Goal: Browse casually

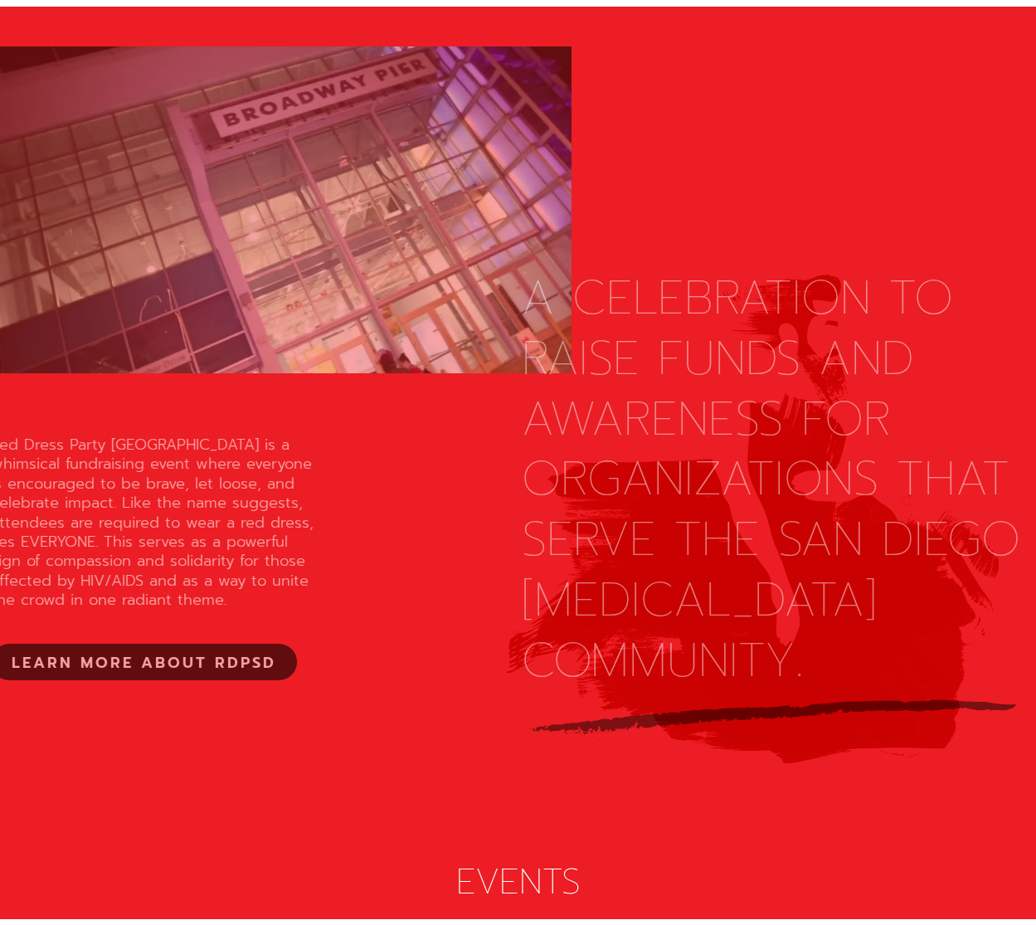
scroll to position [1576, 0]
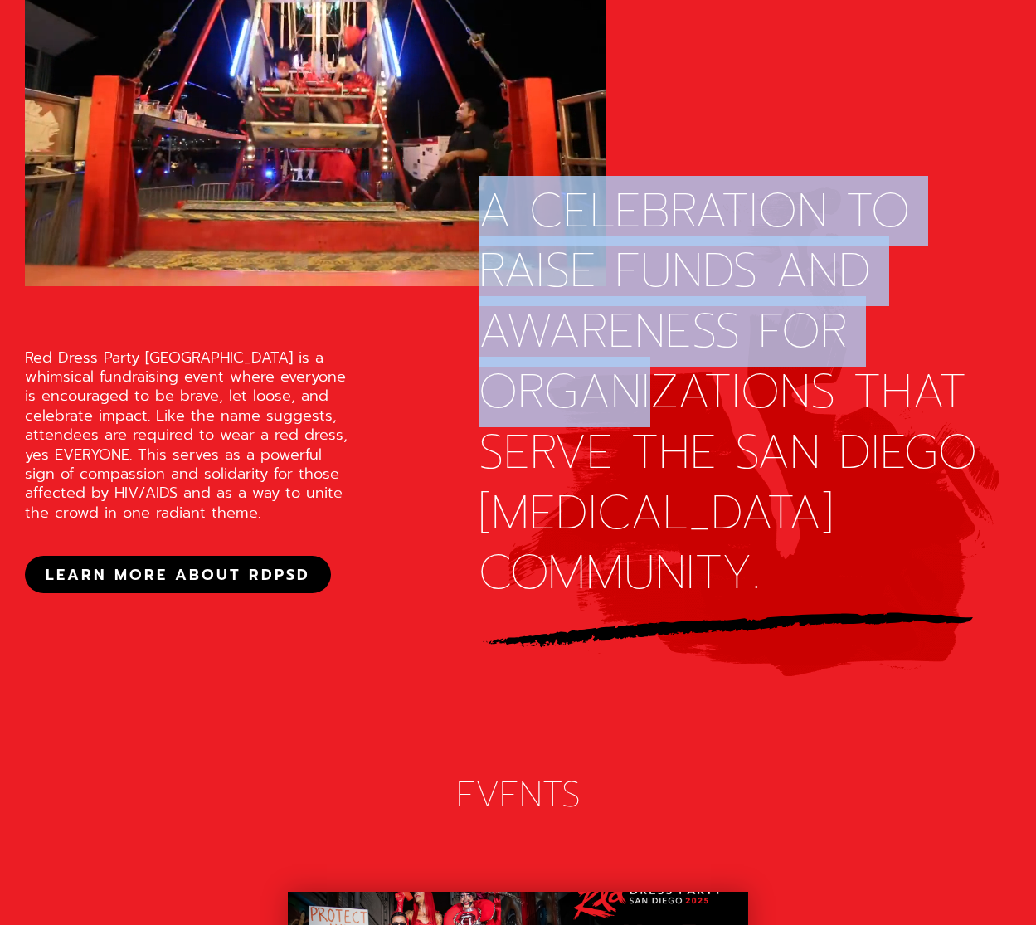
drag, startPoint x: 480, startPoint y: 220, endPoint x: 657, endPoint y: 410, distance: 259.5
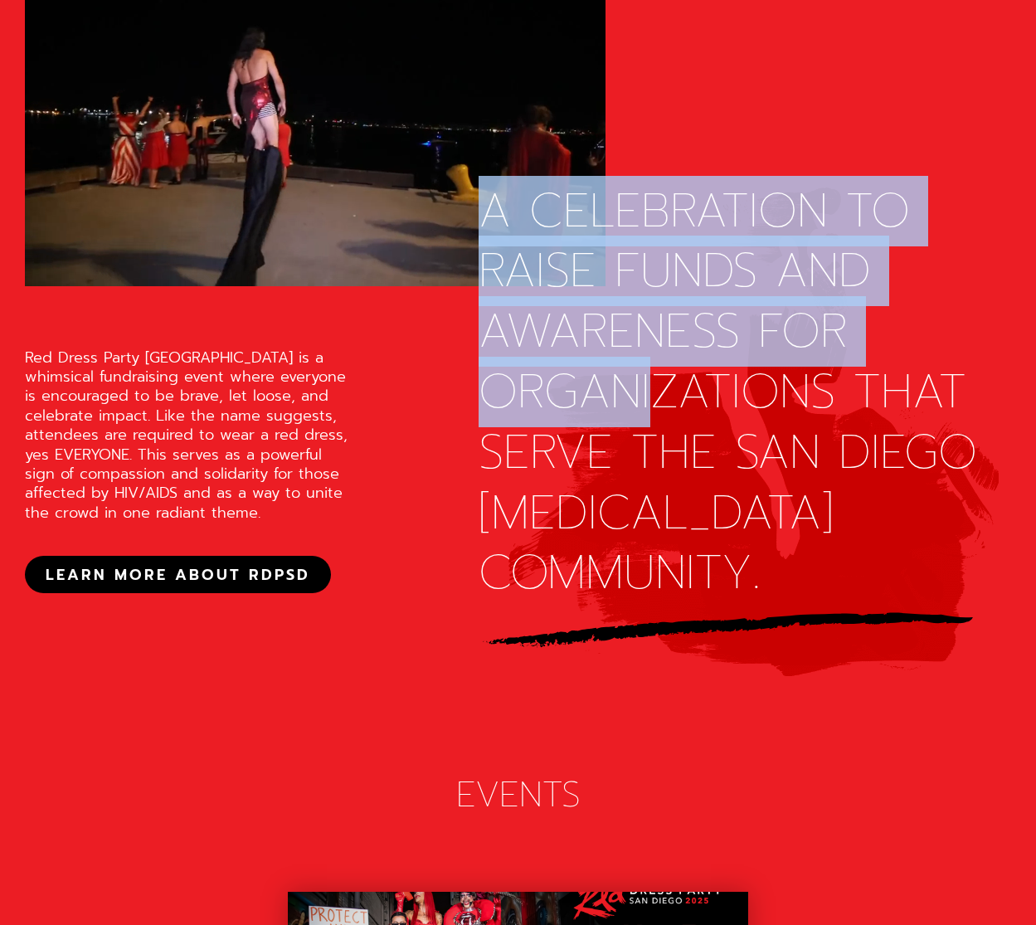
click at [657, 410] on div "A CELEBRATION TO RAISE FUNDS AND AWARENESS FOR ORGANIZATIONS THAT SERVE THE SAN…" at bounding box center [729, 393] width 500 height 423
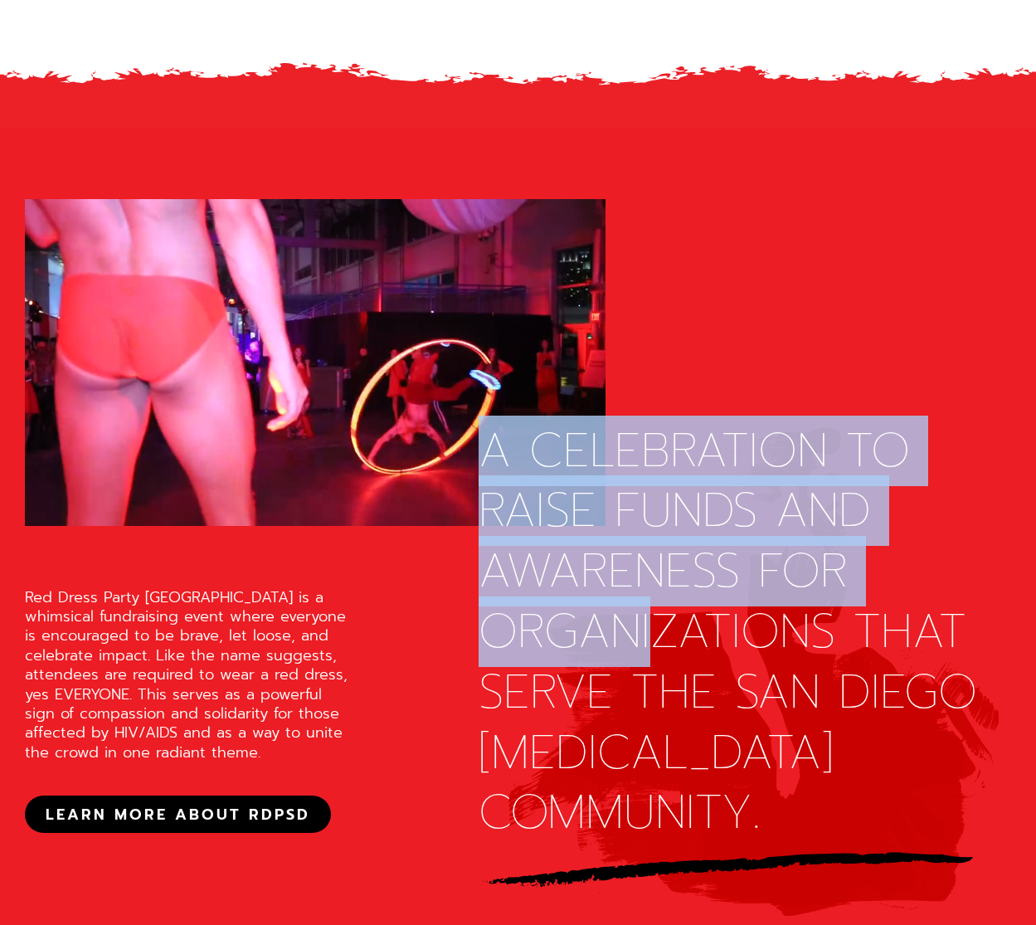
scroll to position [1328, 0]
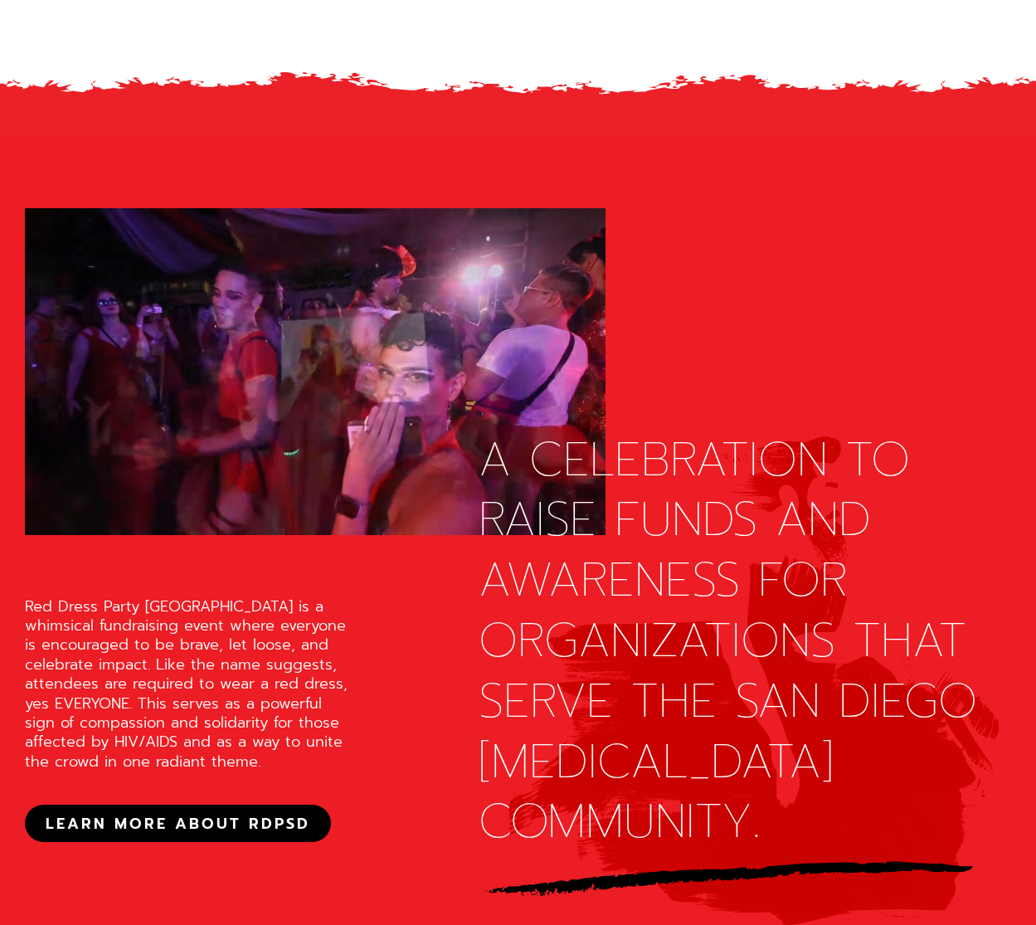
click at [266, 639] on div "Red Dress Party [GEOGRAPHIC_DATA] is a whimsical fundraising event where everyo…" at bounding box center [191, 684] width 332 height 175
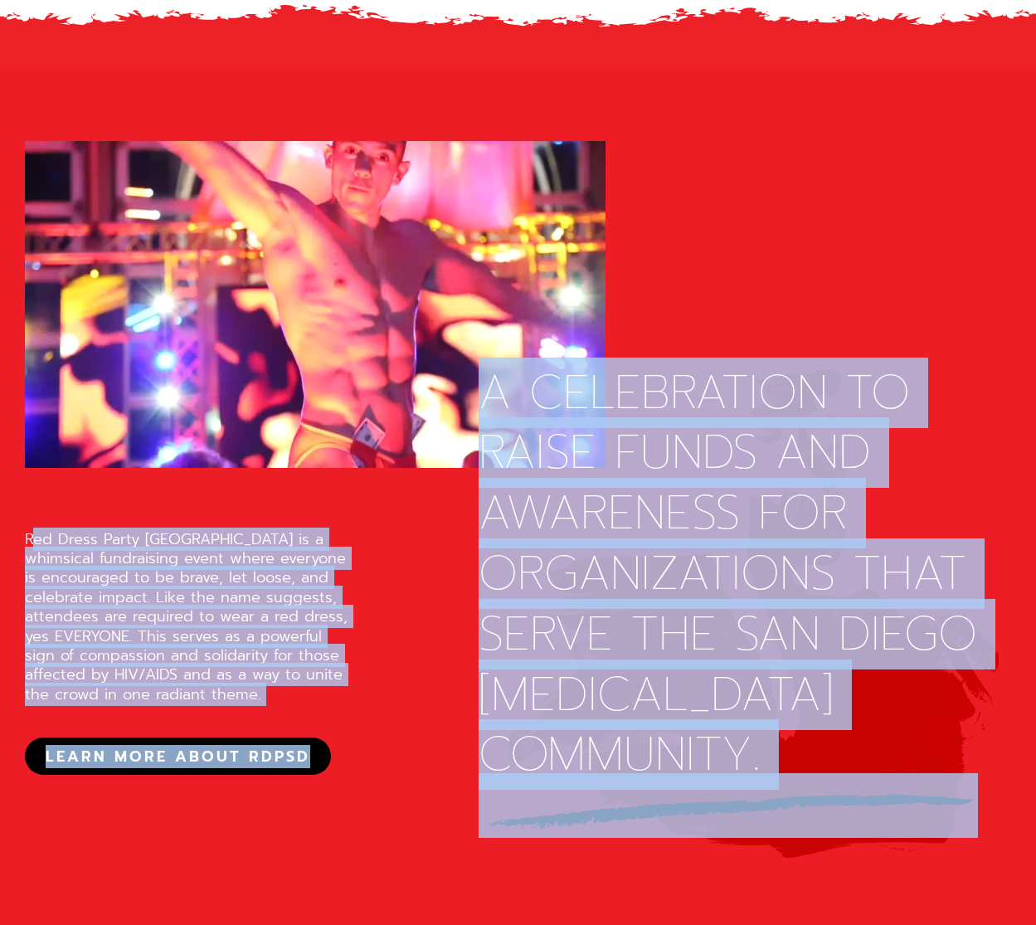
scroll to position [1402, 0]
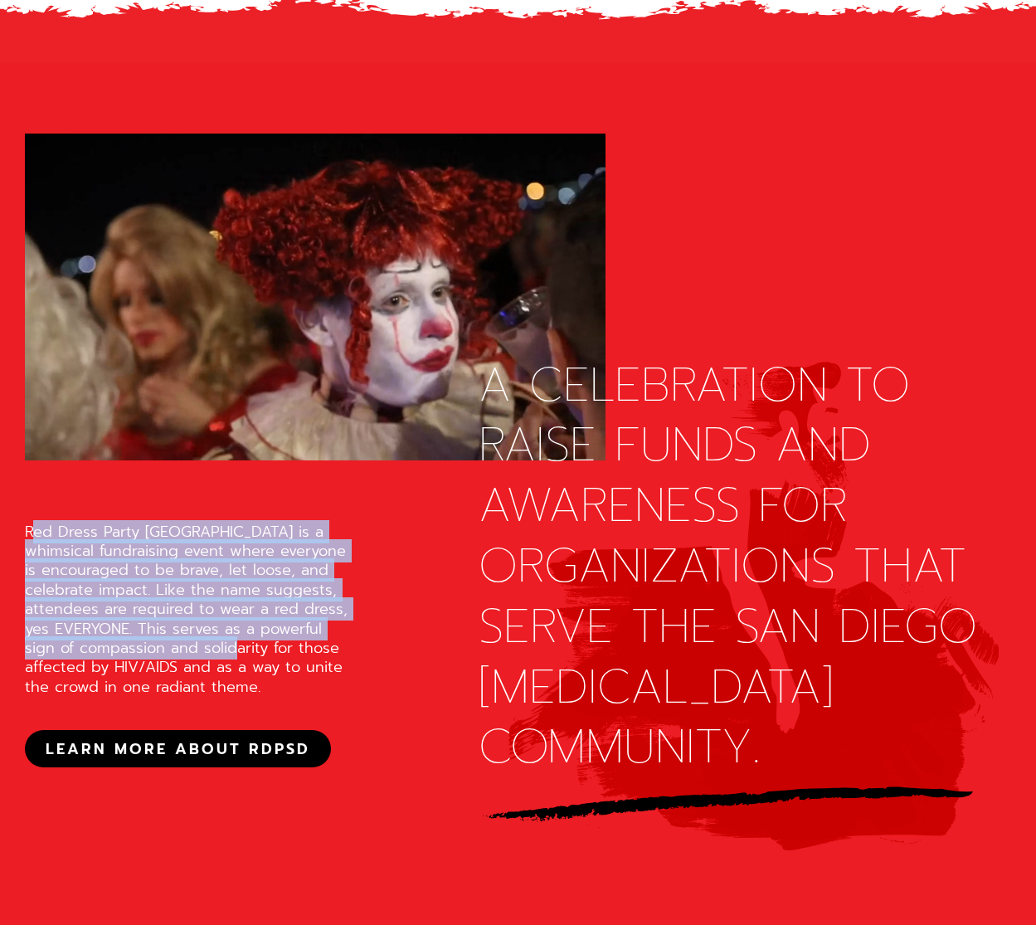
drag, startPoint x: 37, startPoint y: 781, endPoint x: 248, endPoint y: 646, distance: 250.4
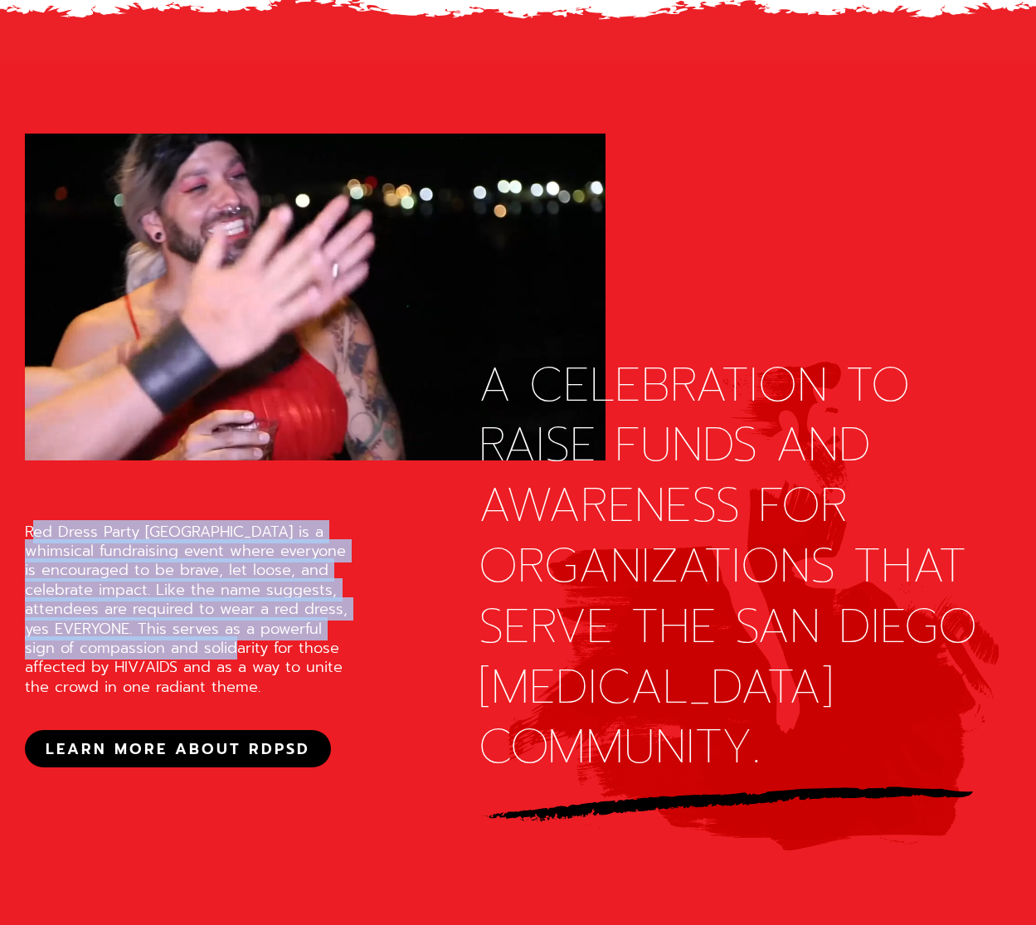
click at [248, 646] on div "Red Dress Party [GEOGRAPHIC_DATA] is a whimsical fundraising event where everyo…" at bounding box center [191, 610] width 332 height 175
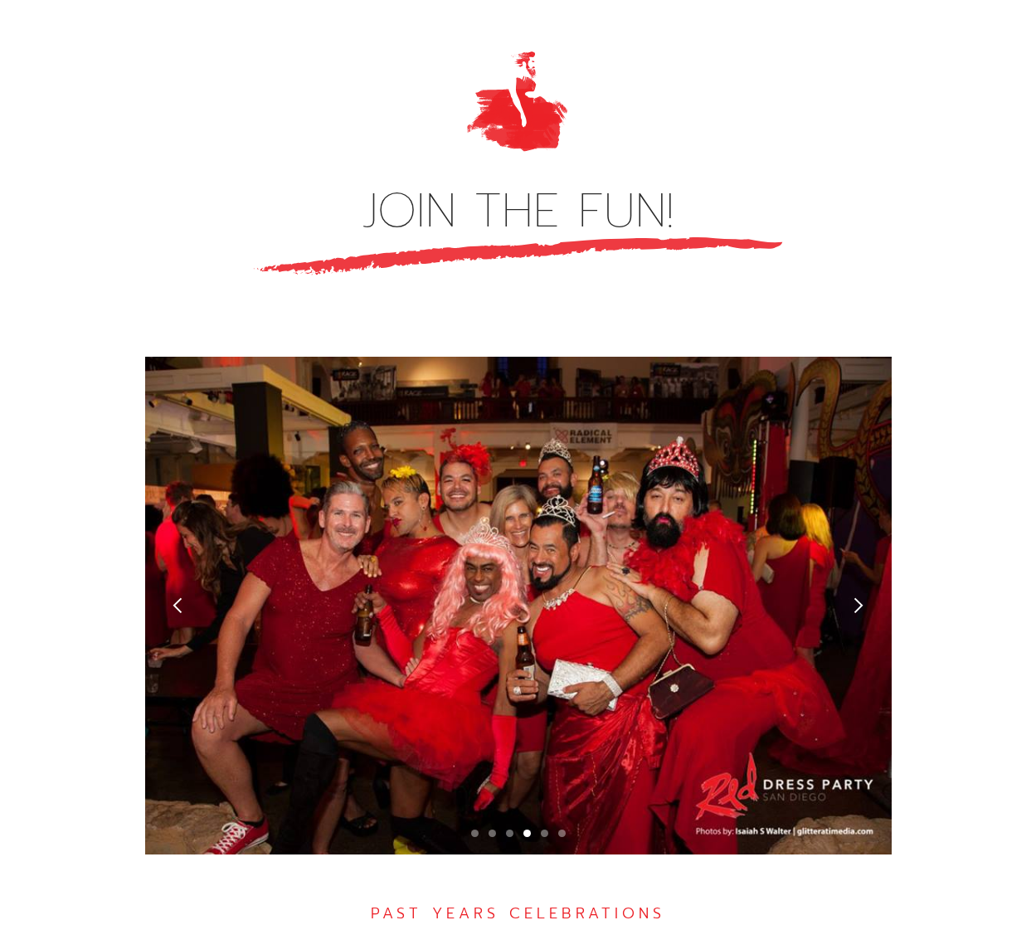
scroll to position [4389, 0]
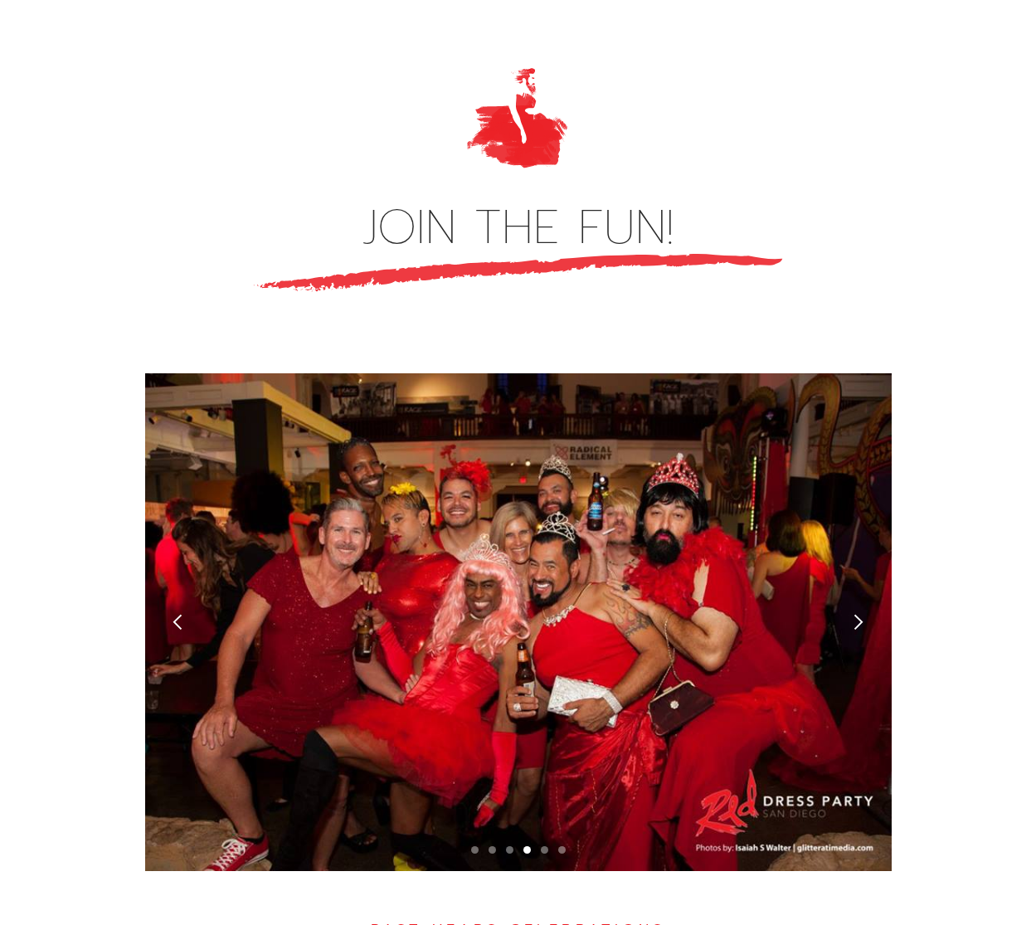
click at [855, 613] on div "next slide" at bounding box center [858, 621] width 17 height 17
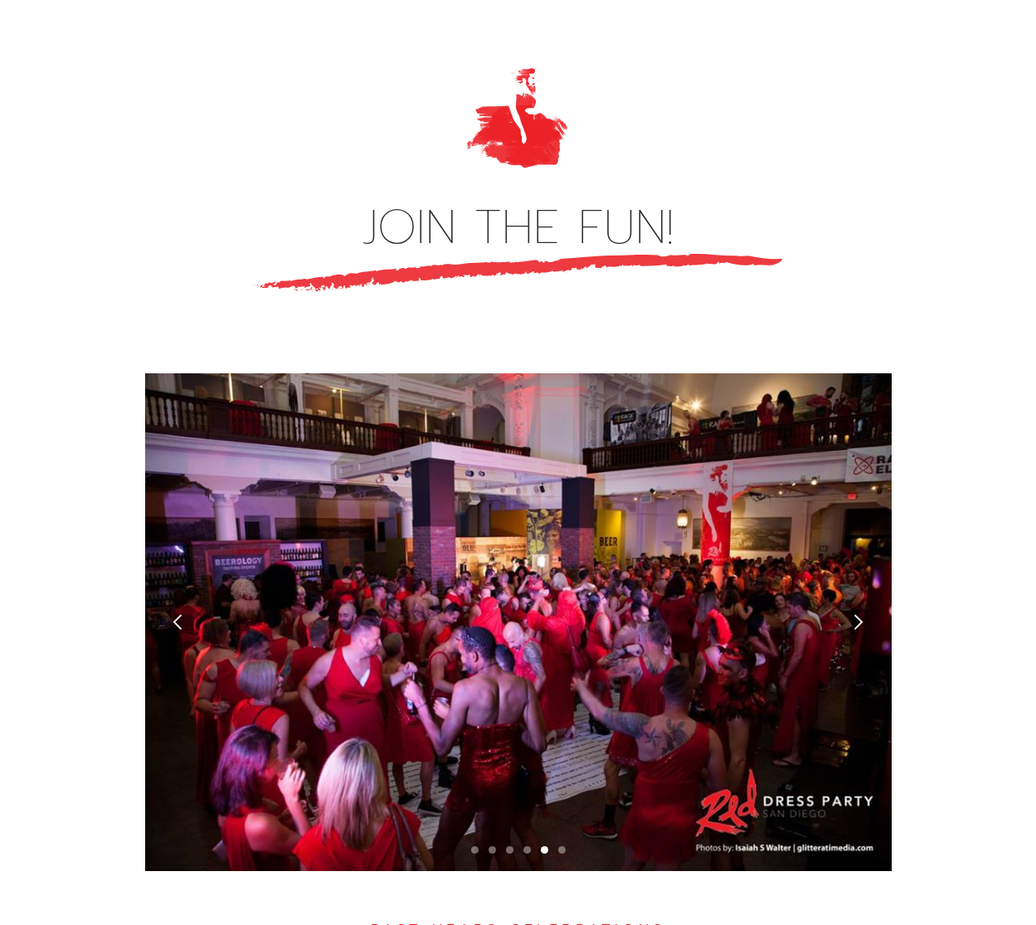
click at [855, 613] on div "next slide" at bounding box center [858, 621] width 17 height 17
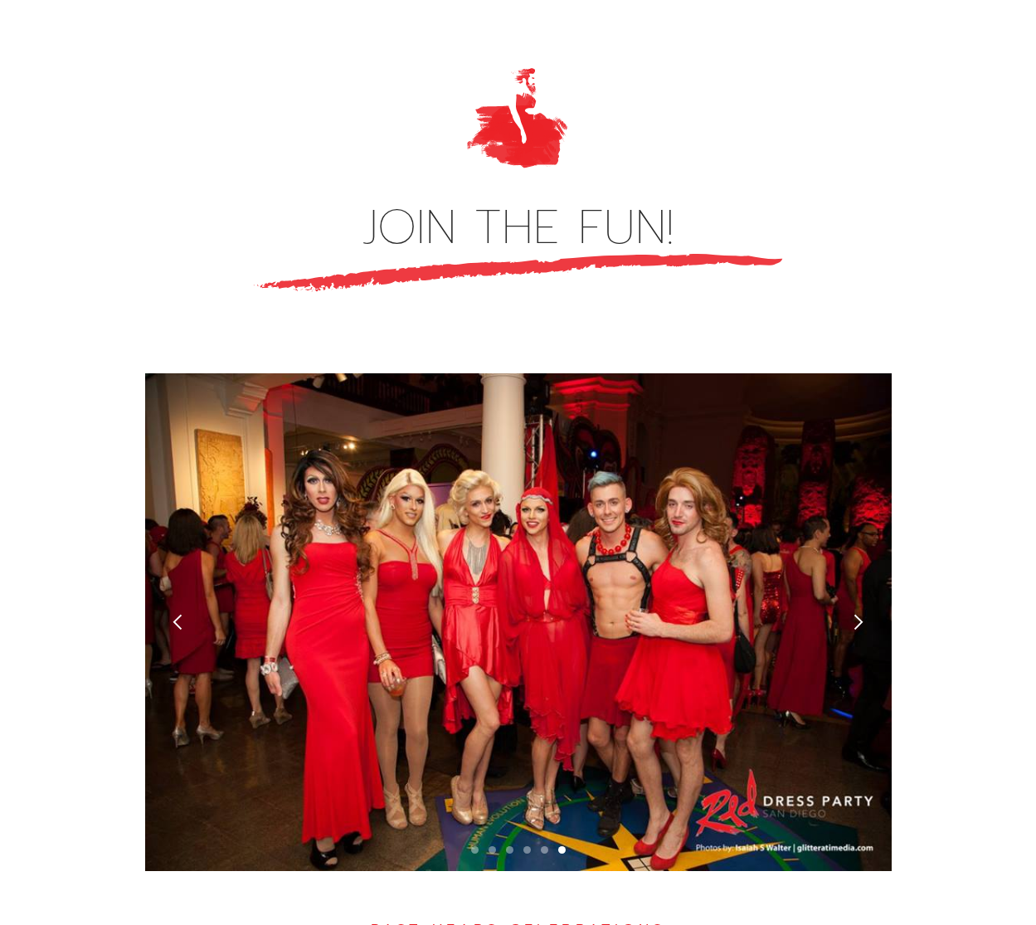
click at [855, 613] on div "next slide" at bounding box center [858, 621] width 17 height 17
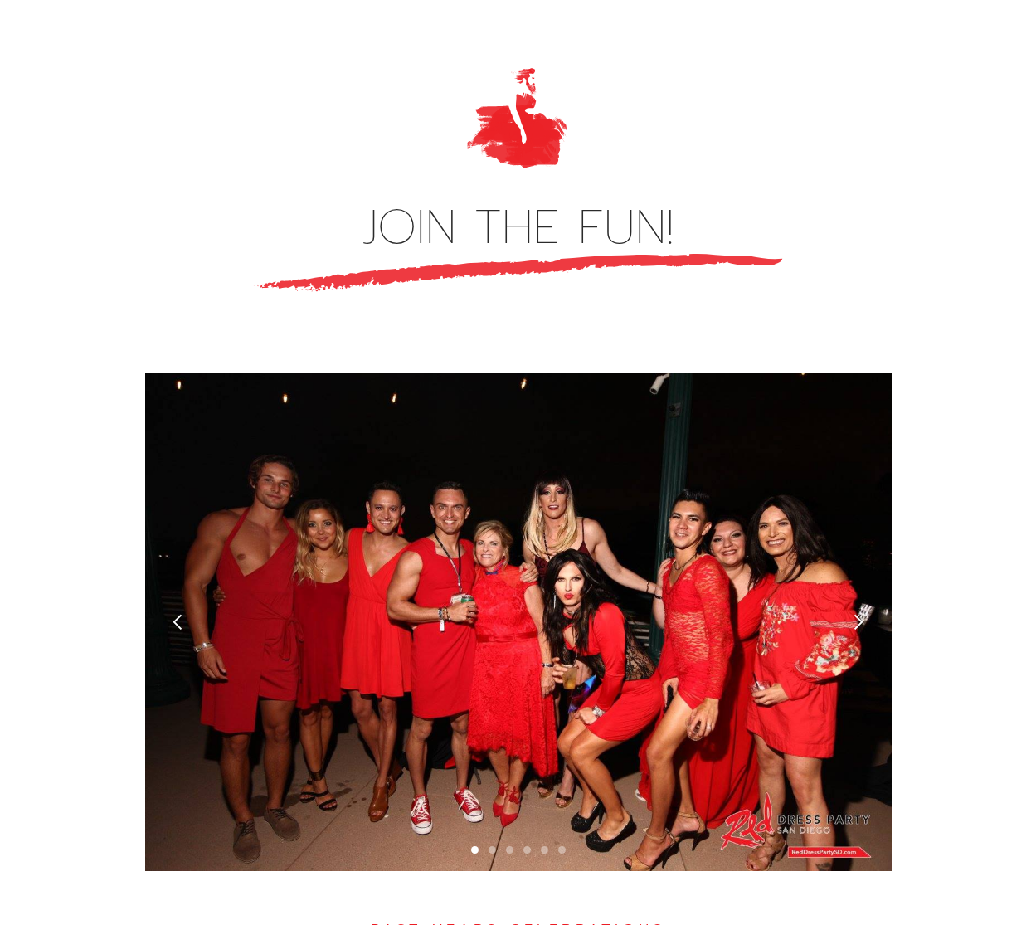
click at [855, 613] on div "next slide" at bounding box center [858, 621] width 17 height 17
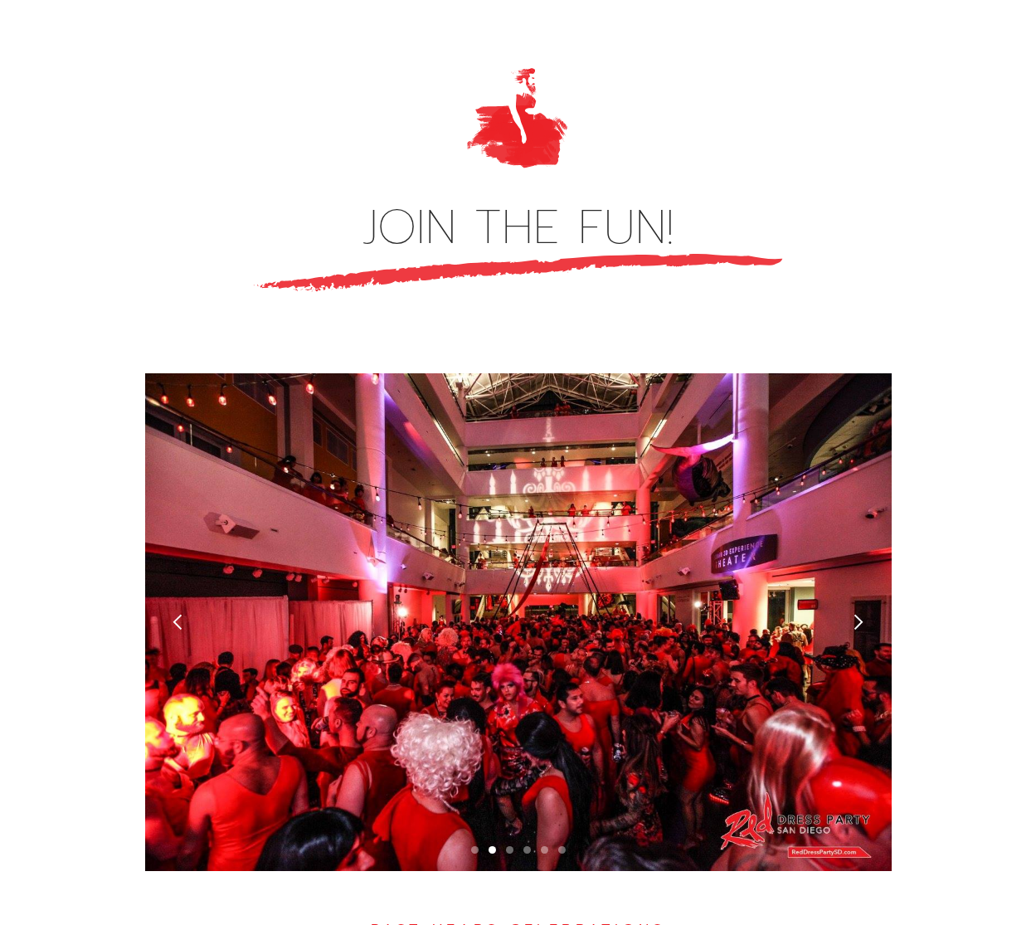
click at [855, 613] on div "next slide" at bounding box center [858, 621] width 17 height 17
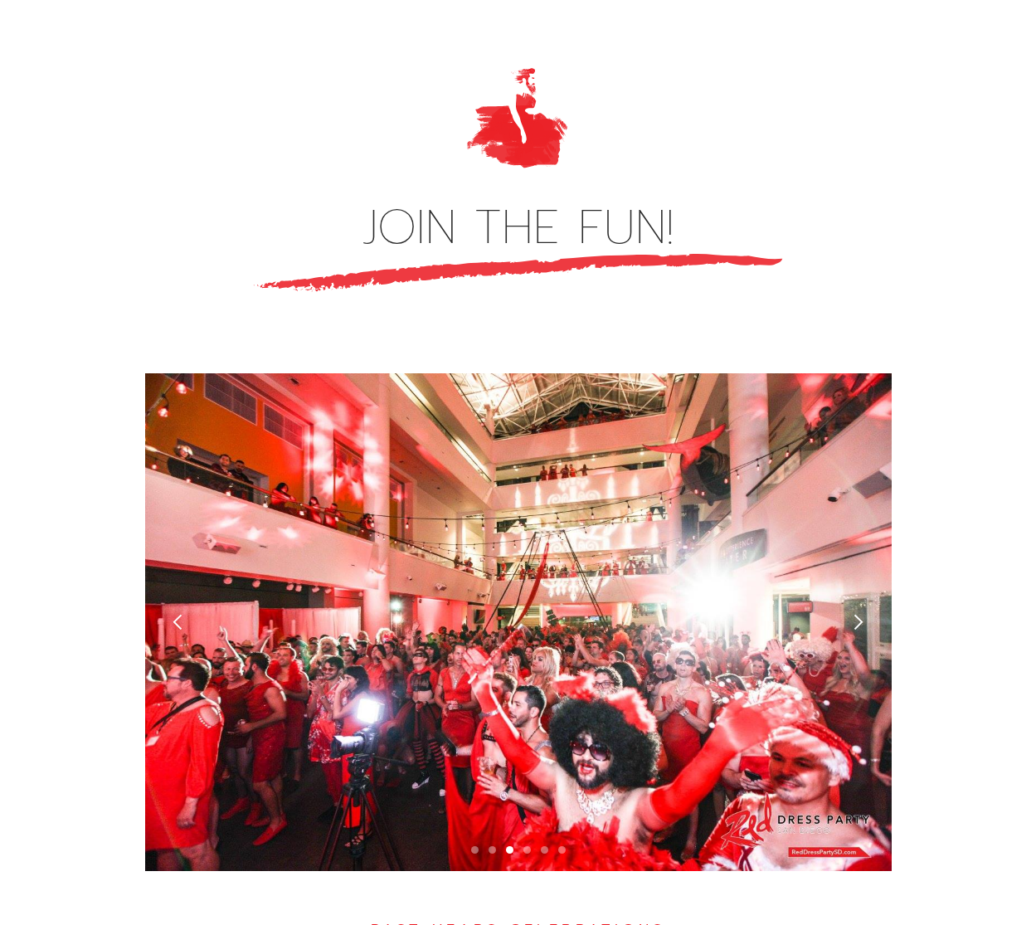
click at [855, 613] on div "next slide" at bounding box center [858, 621] width 17 height 17
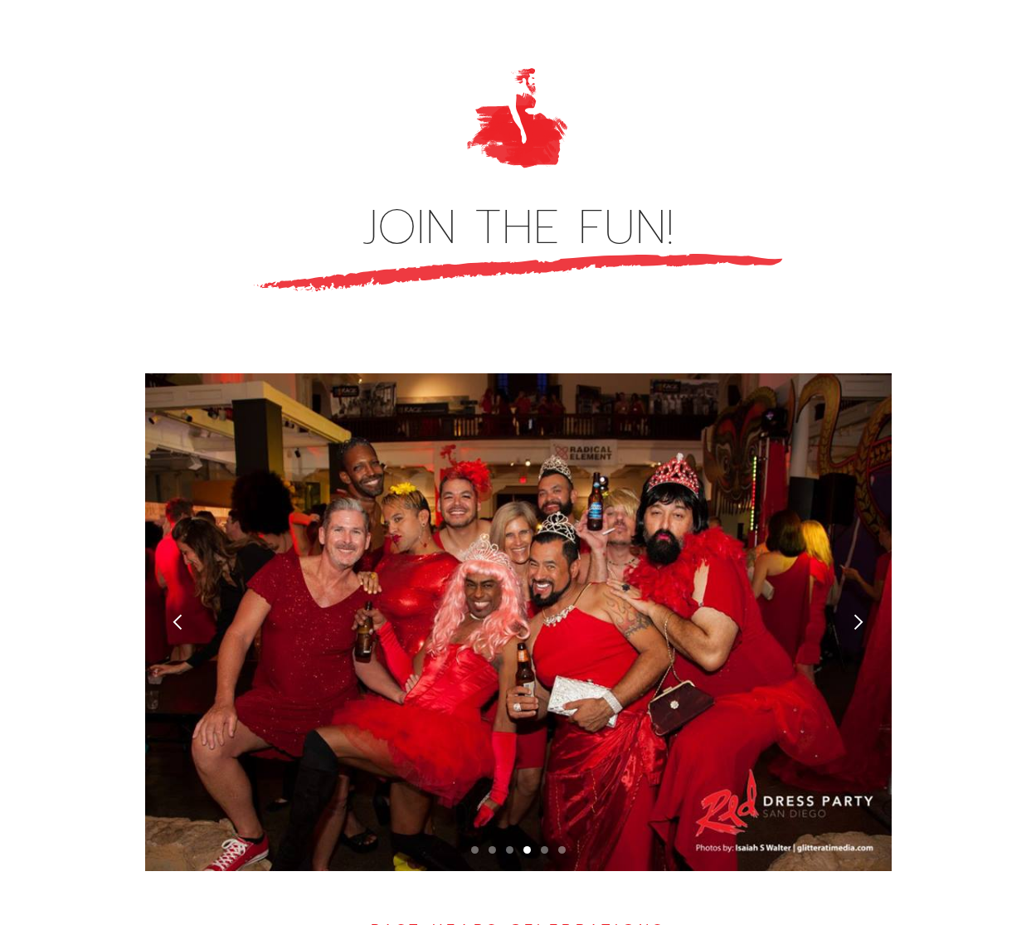
click at [855, 613] on div "next slide" at bounding box center [858, 621] width 17 height 17
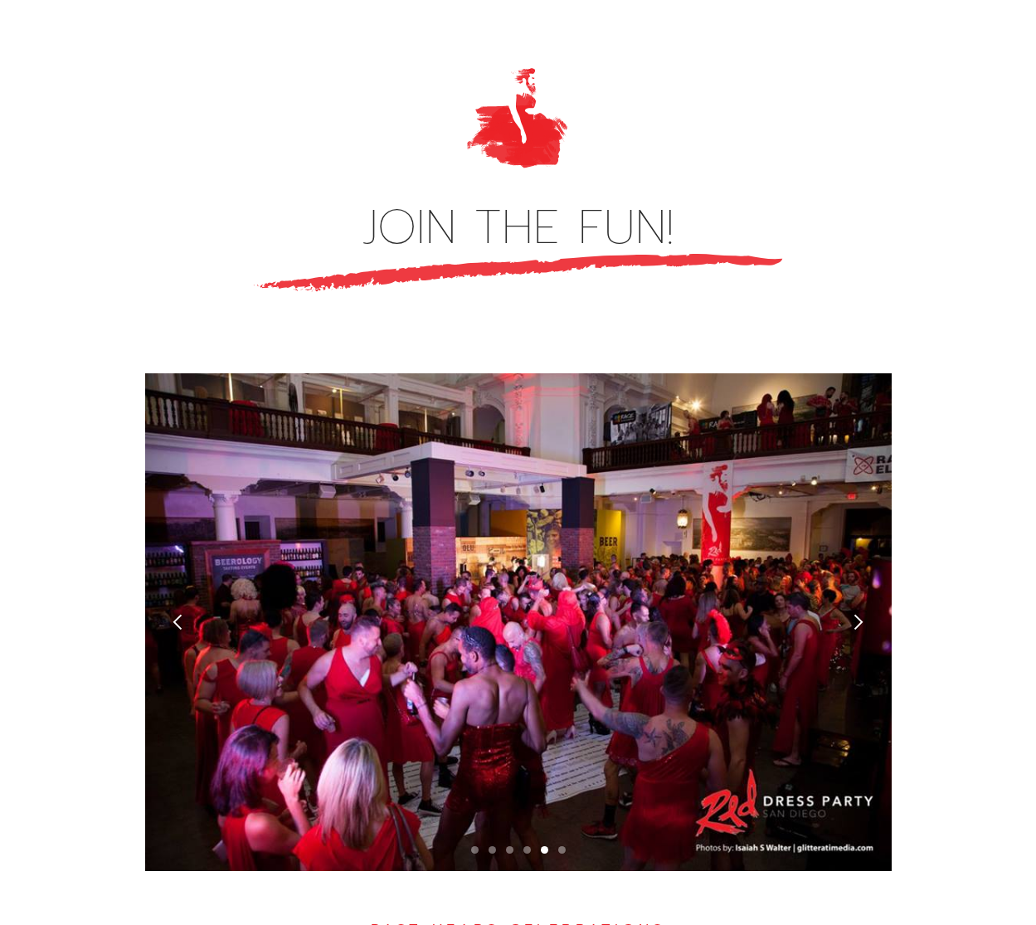
click at [855, 613] on div "next slide" at bounding box center [858, 621] width 17 height 17
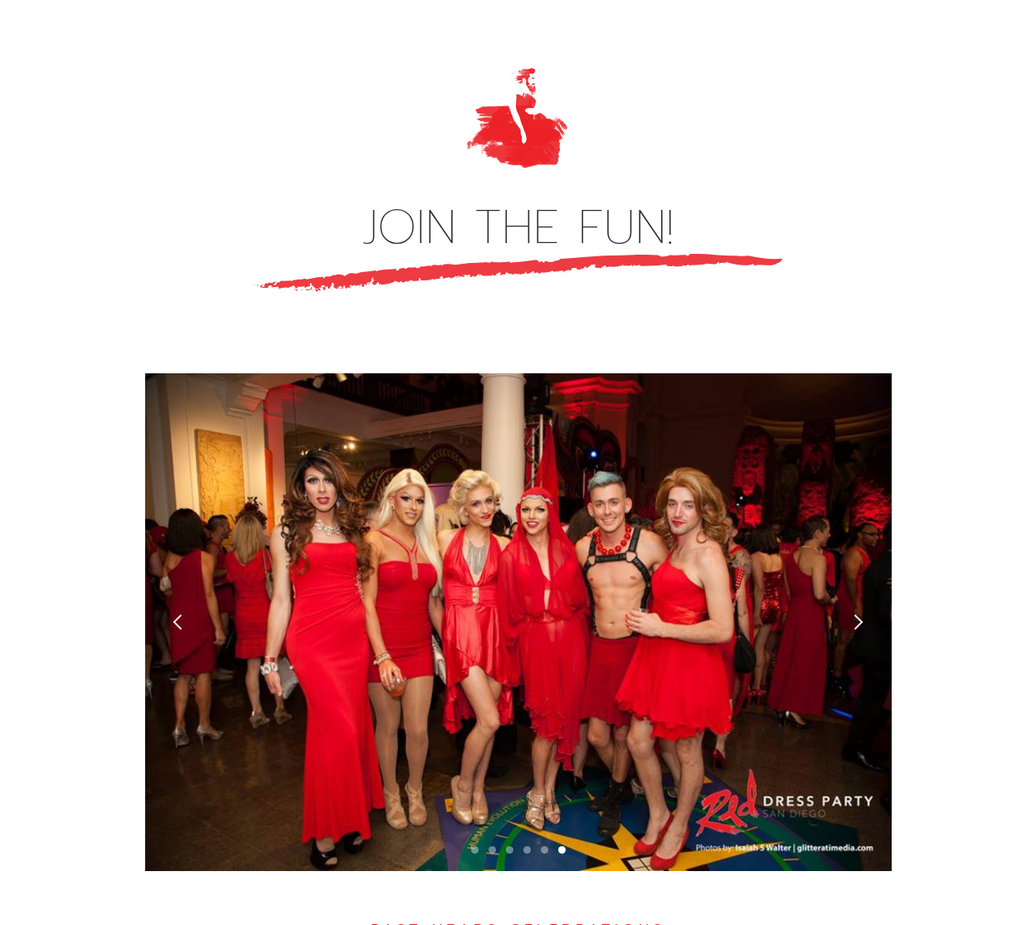
click at [855, 613] on div "next slide" at bounding box center [858, 621] width 17 height 17
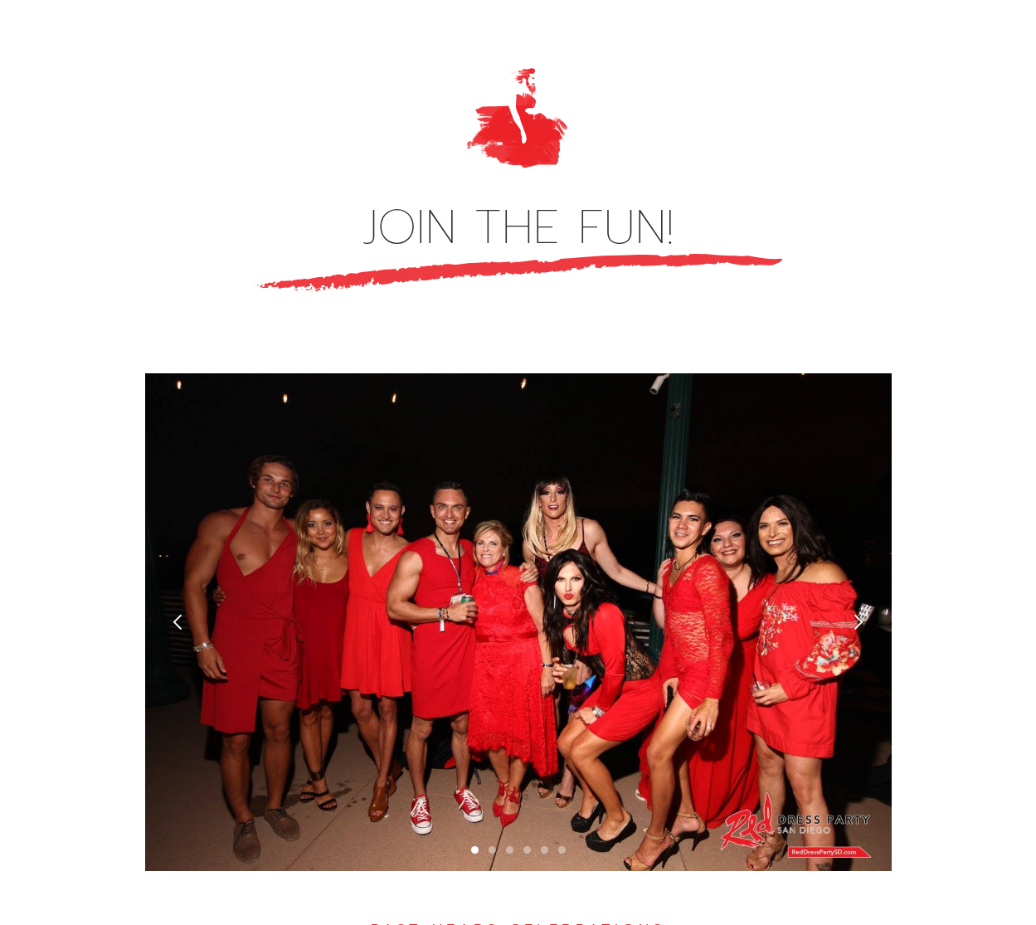
click at [855, 613] on div "next slide" at bounding box center [858, 621] width 17 height 17
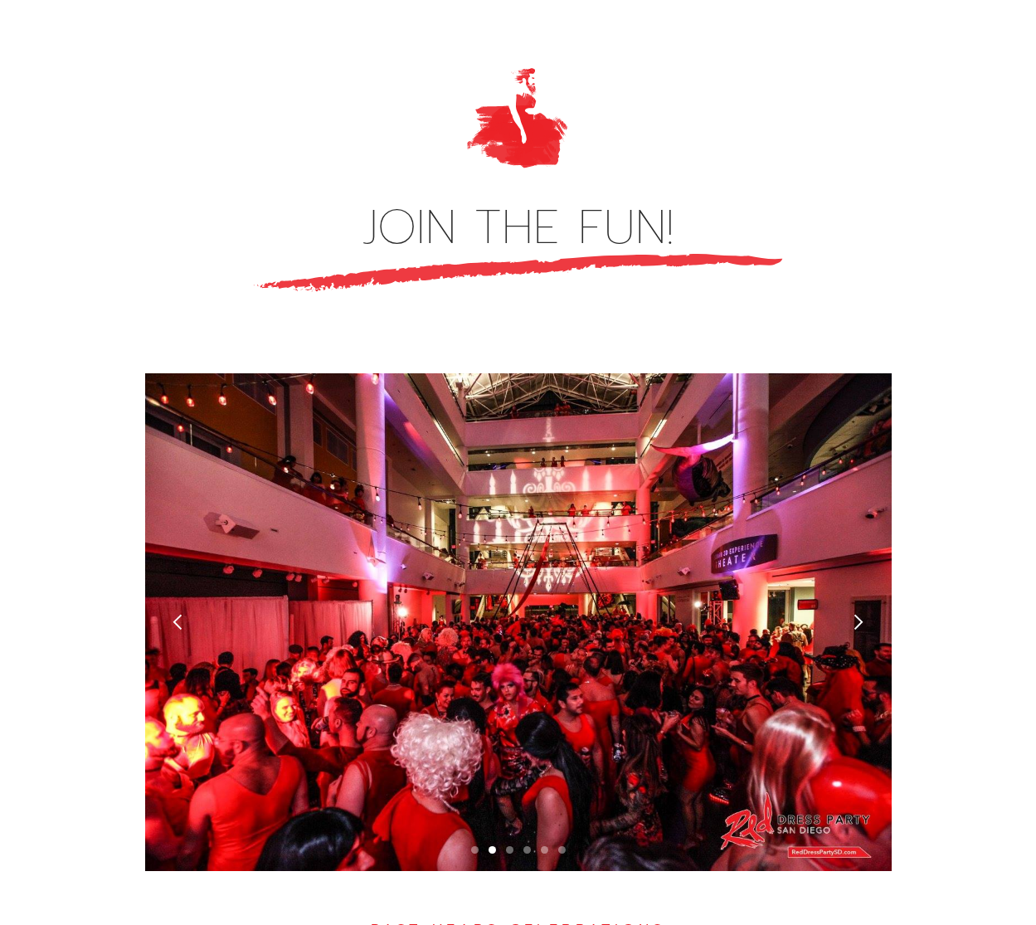
click at [855, 613] on div "next slide" at bounding box center [858, 621] width 17 height 17
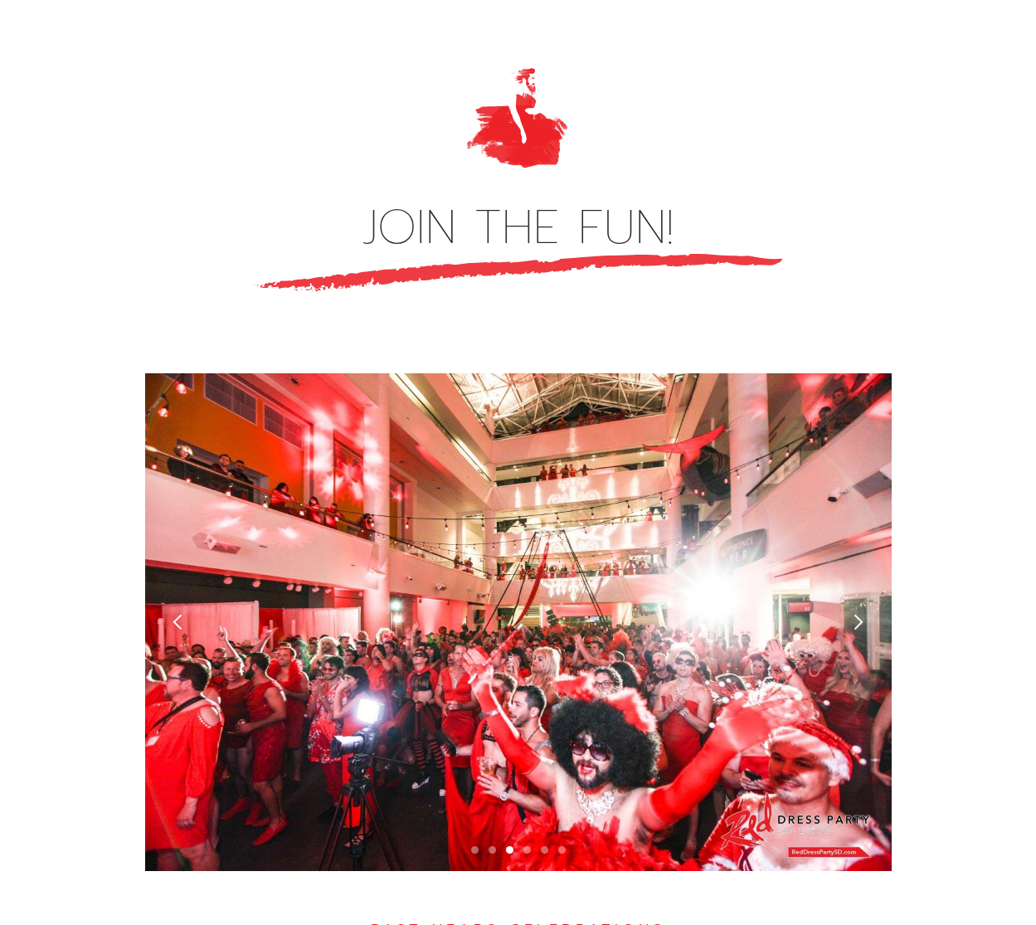
click at [855, 613] on div "next slide" at bounding box center [858, 621] width 17 height 17
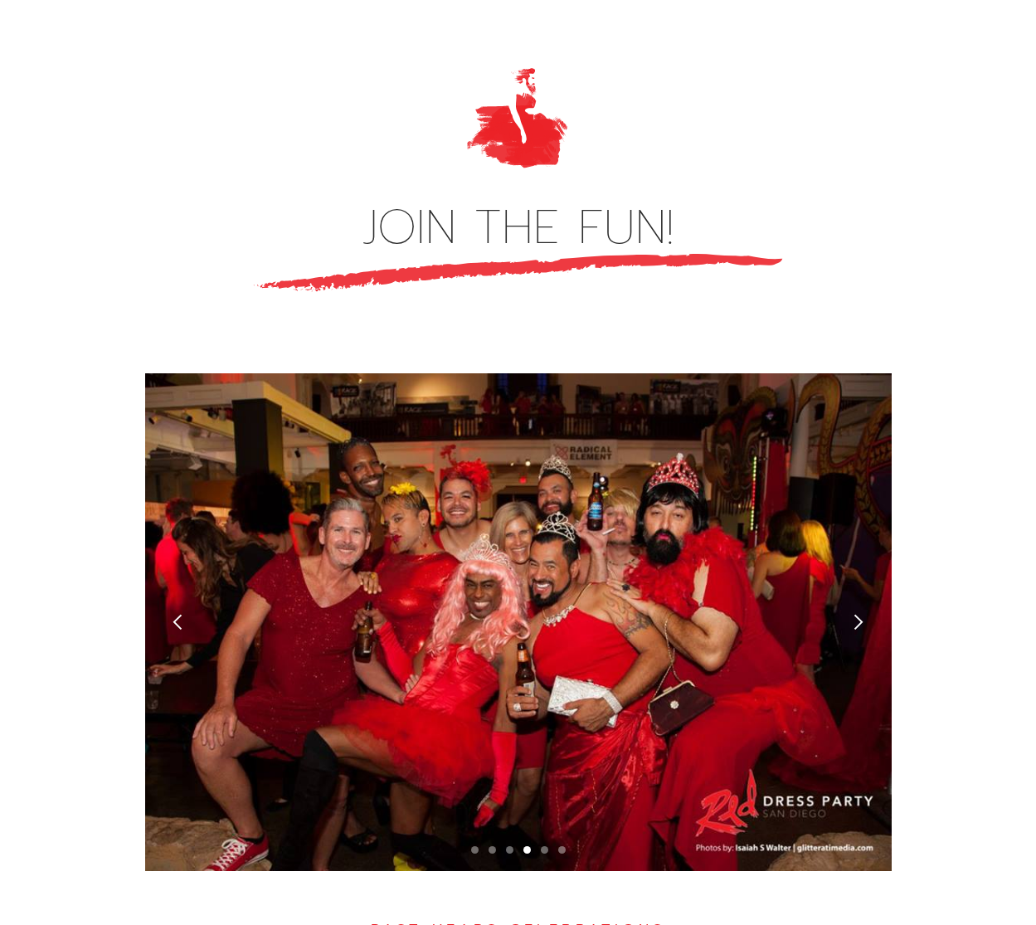
click at [855, 613] on div "next slide" at bounding box center [858, 621] width 17 height 17
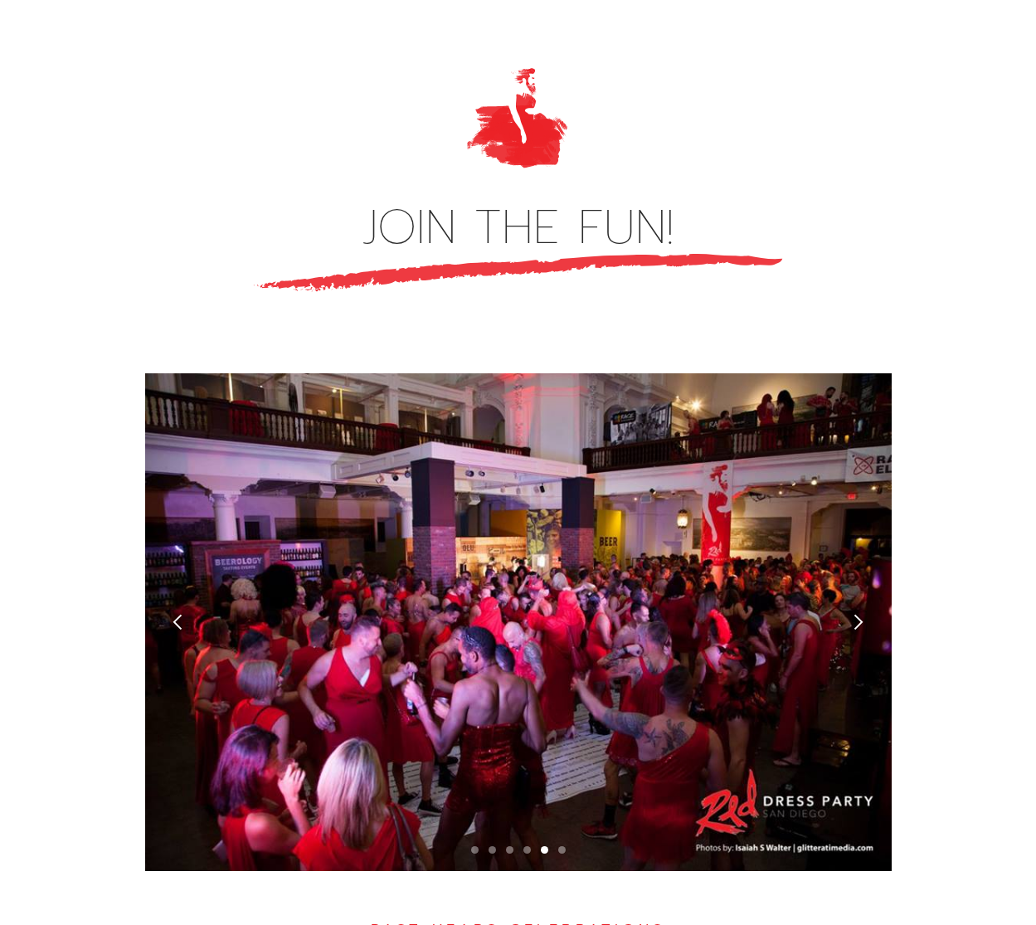
click at [855, 613] on div "next slide" at bounding box center [858, 621] width 17 height 17
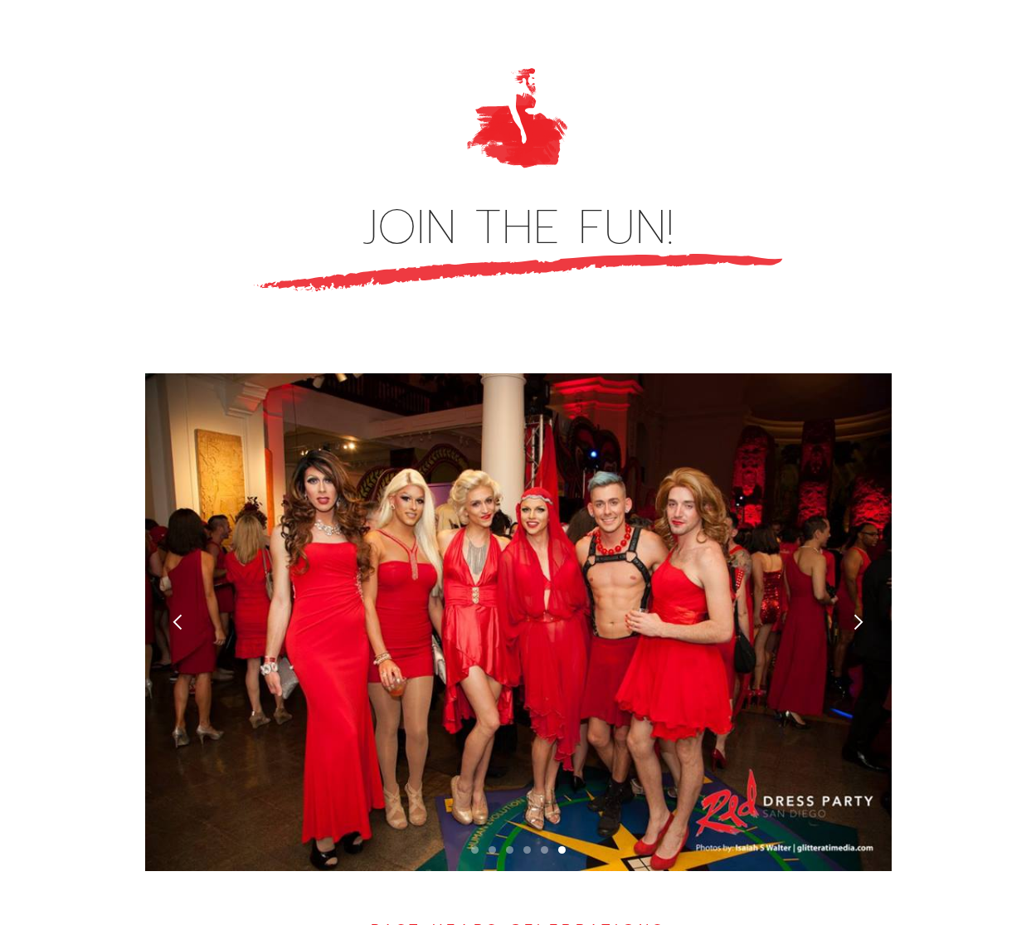
click at [855, 613] on div "next slide" at bounding box center [858, 621] width 17 height 17
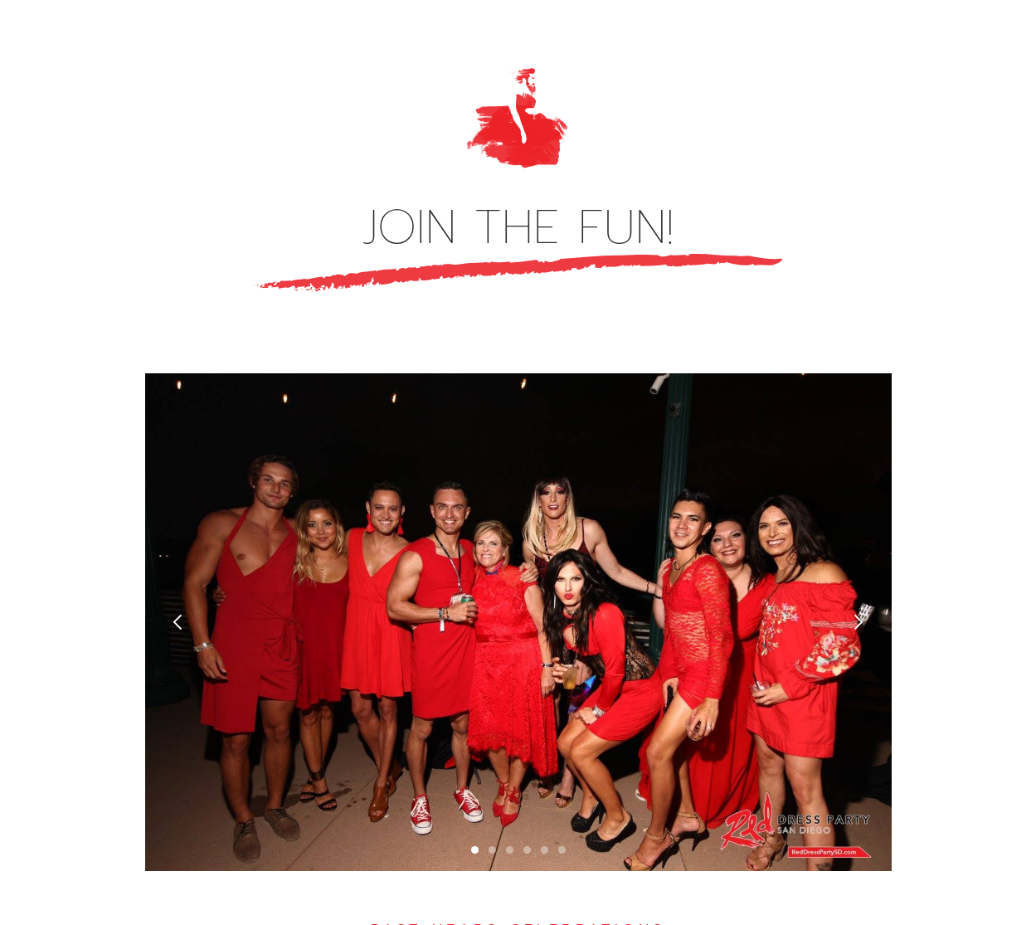
click at [855, 613] on div "next slide" at bounding box center [858, 621] width 17 height 17
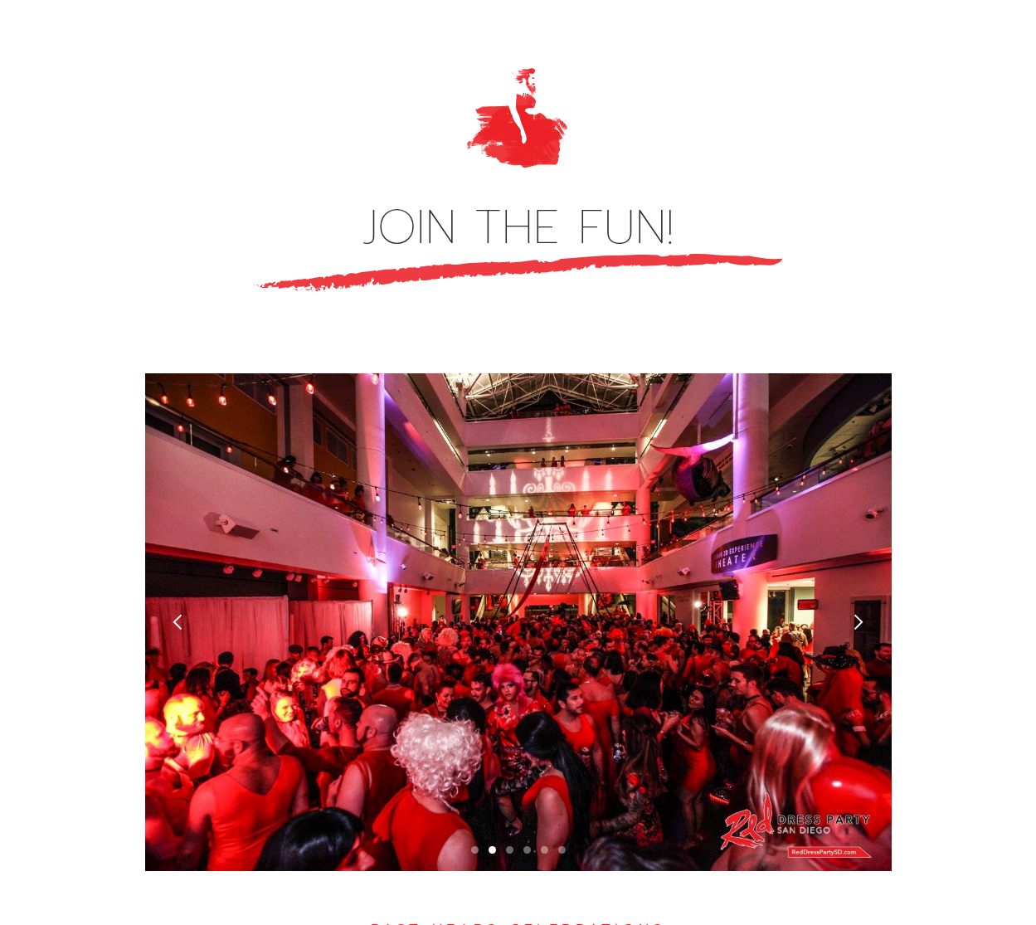
click at [855, 613] on div "next slide" at bounding box center [858, 621] width 17 height 17
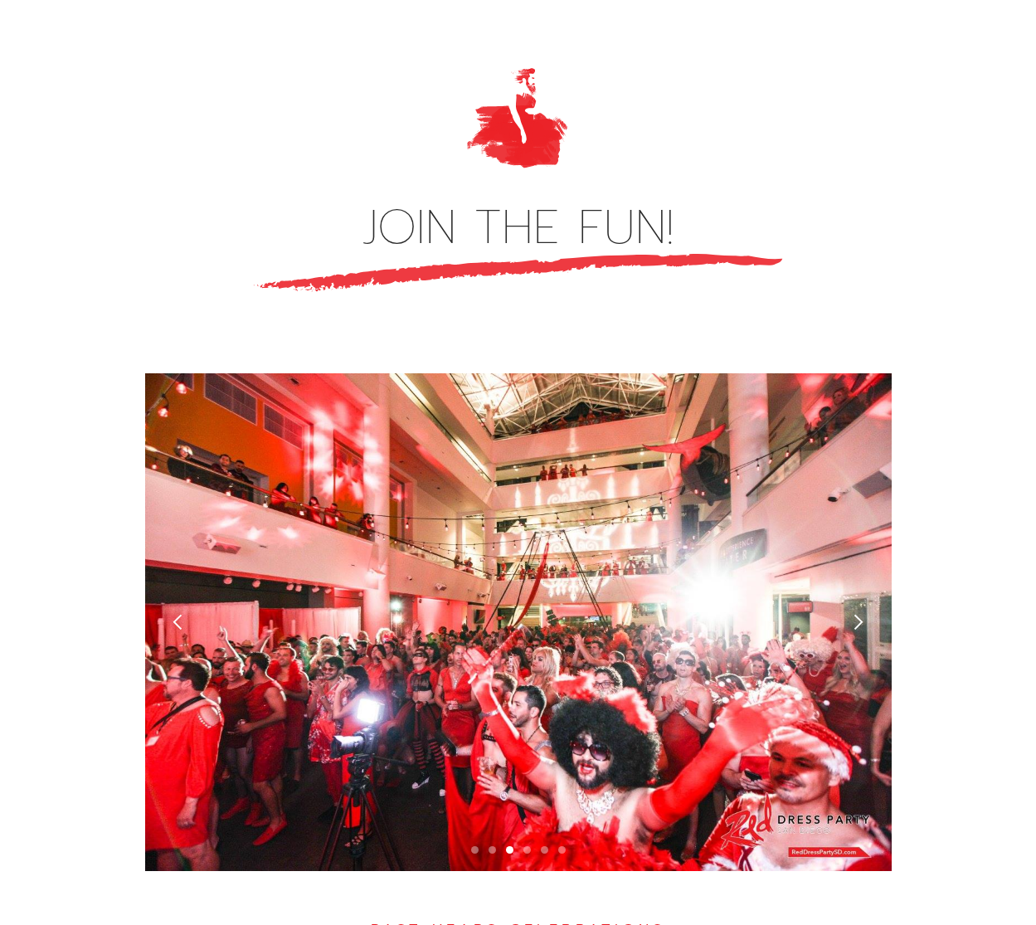
click at [855, 613] on div "next slide" at bounding box center [858, 621] width 17 height 17
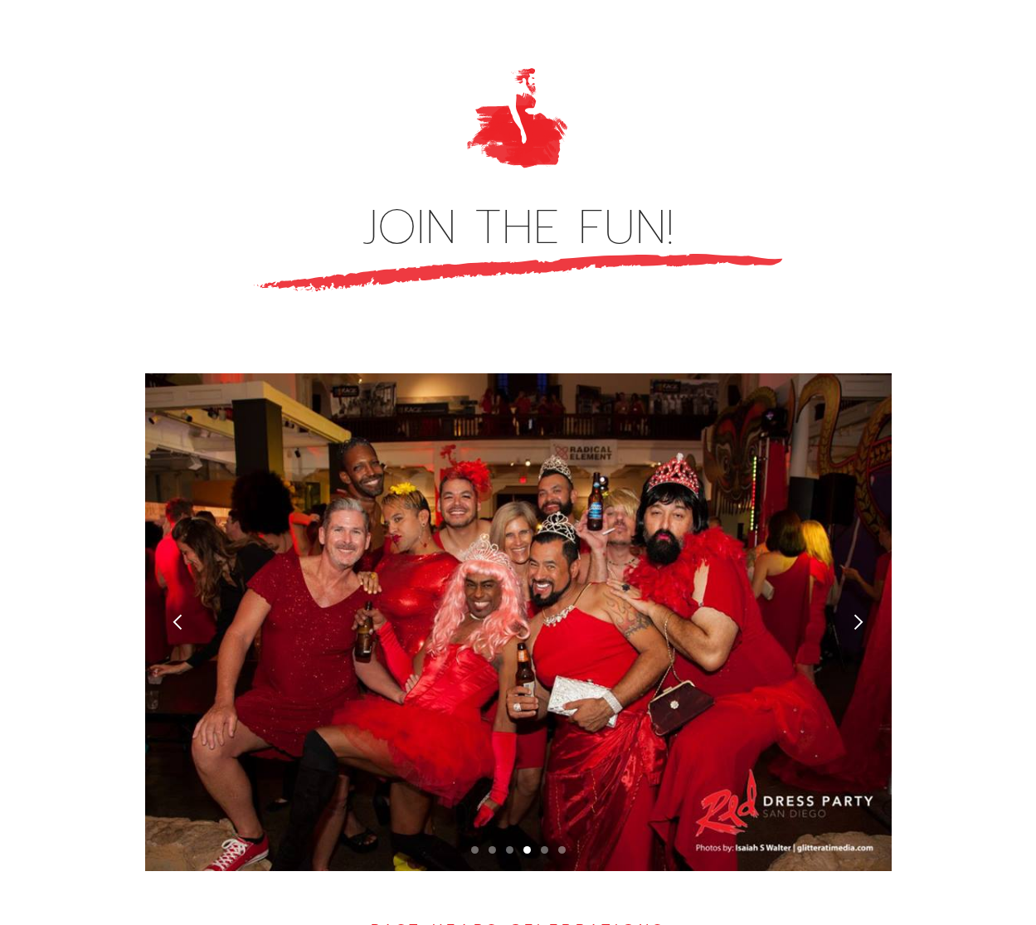
click at [855, 613] on div "next slide" at bounding box center [858, 621] width 17 height 17
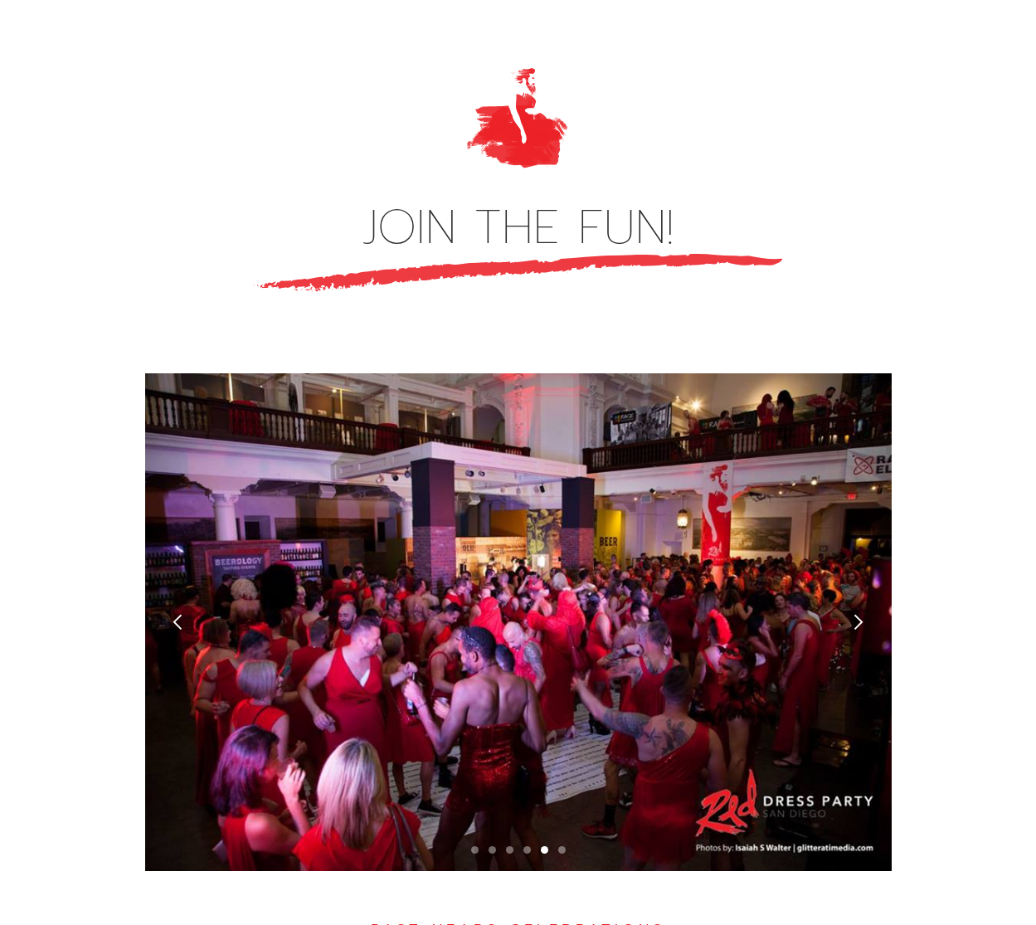
click at [855, 613] on div "next slide" at bounding box center [858, 621] width 17 height 17
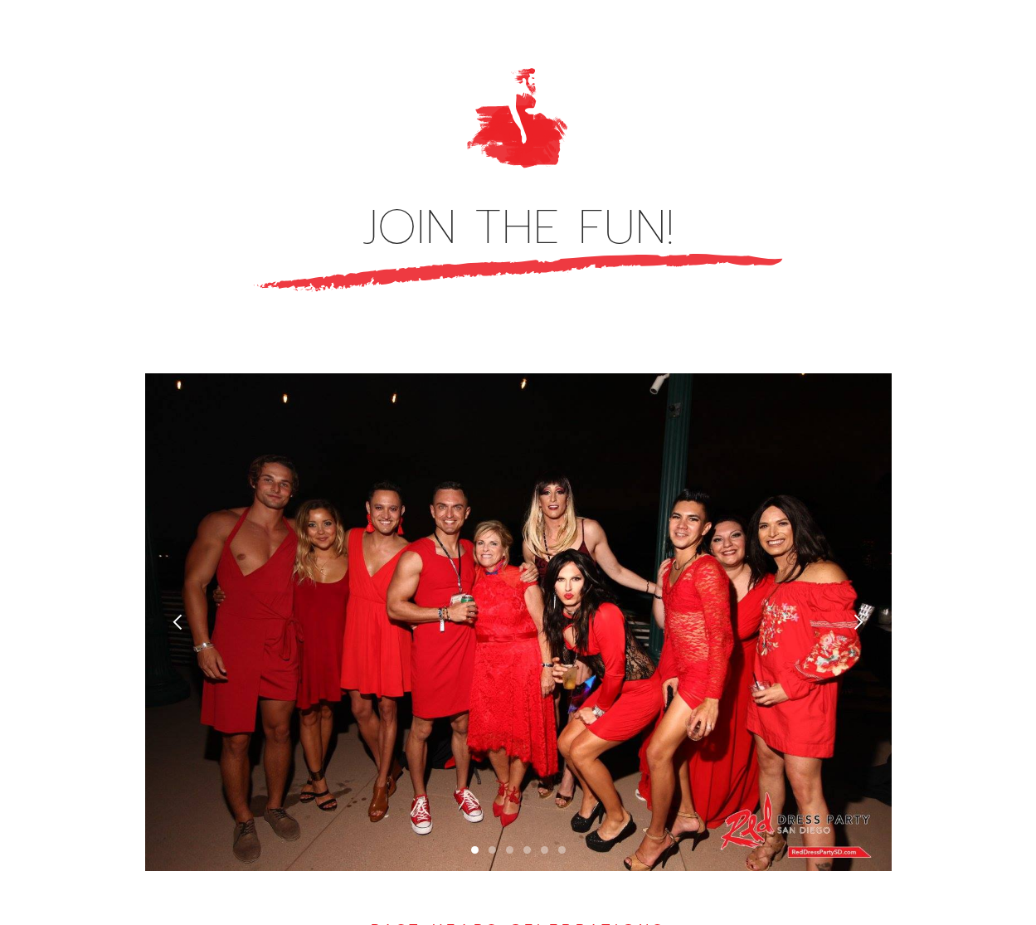
click at [137, 400] on div "JOIN THE FUN! Slide 1 of 6. PAST YEARS CELEBRATIONS 2024 PHOTO ALBUM 2023 PHOTO…" at bounding box center [518, 795] width 1036 height 1469
click at [869, 563] on div "next slide" at bounding box center [859, 622] width 66 height 498
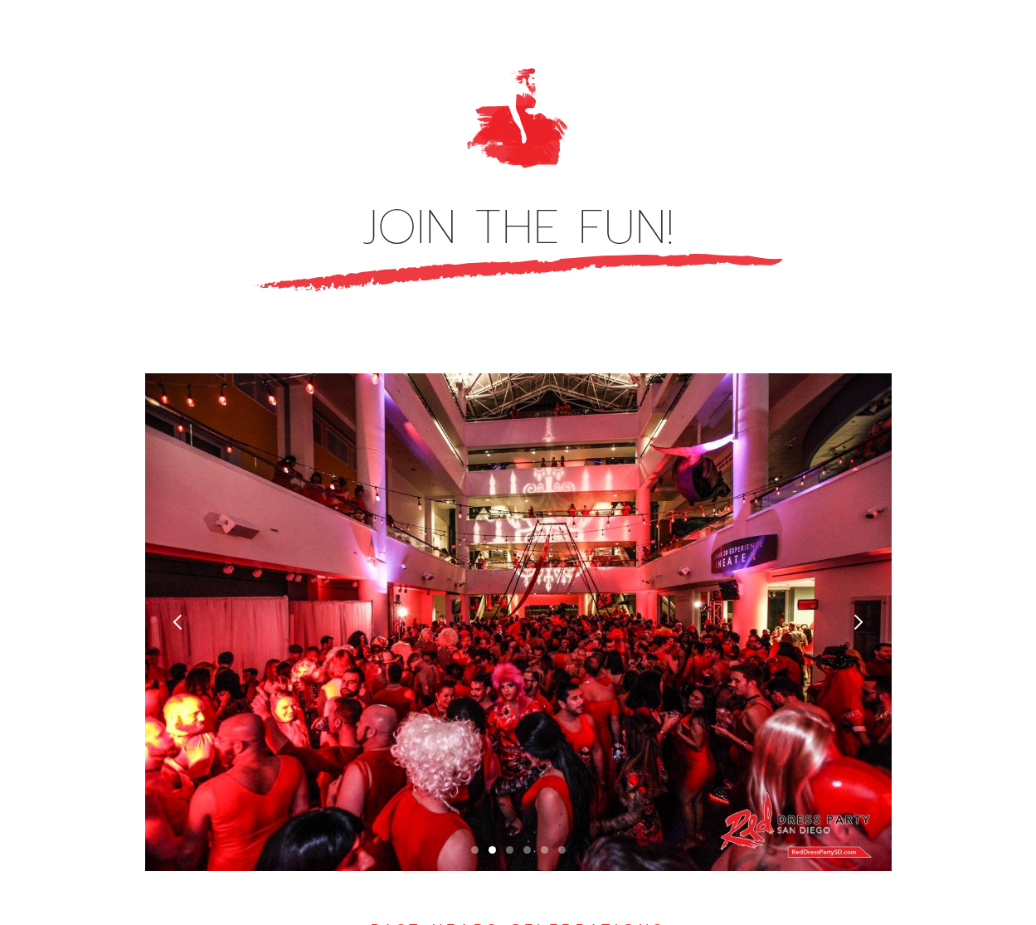
click at [869, 563] on div "next slide" at bounding box center [859, 622] width 66 height 498
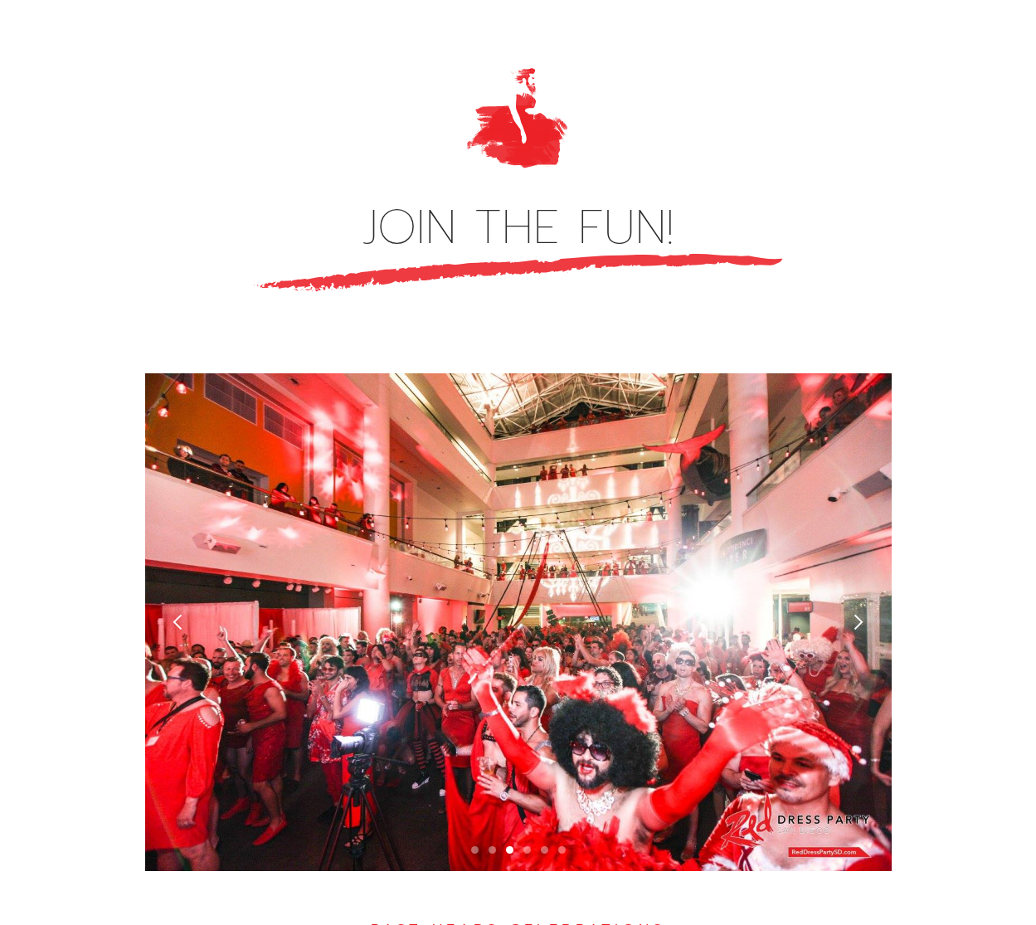
click at [869, 563] on div "next slide" at bounding box center [859, 622] width 66 height 498
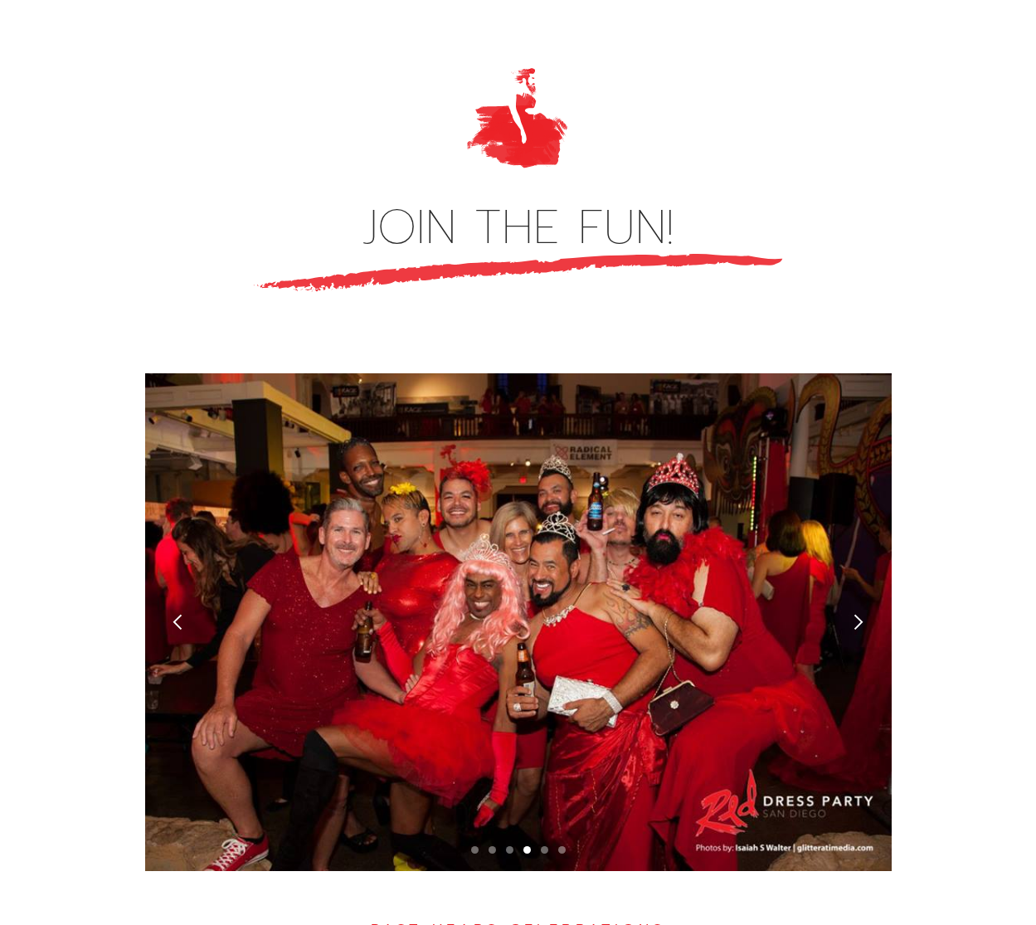
click at [869, 563] on div "next slide" at bounding box center [859, 622] width 66 height 498
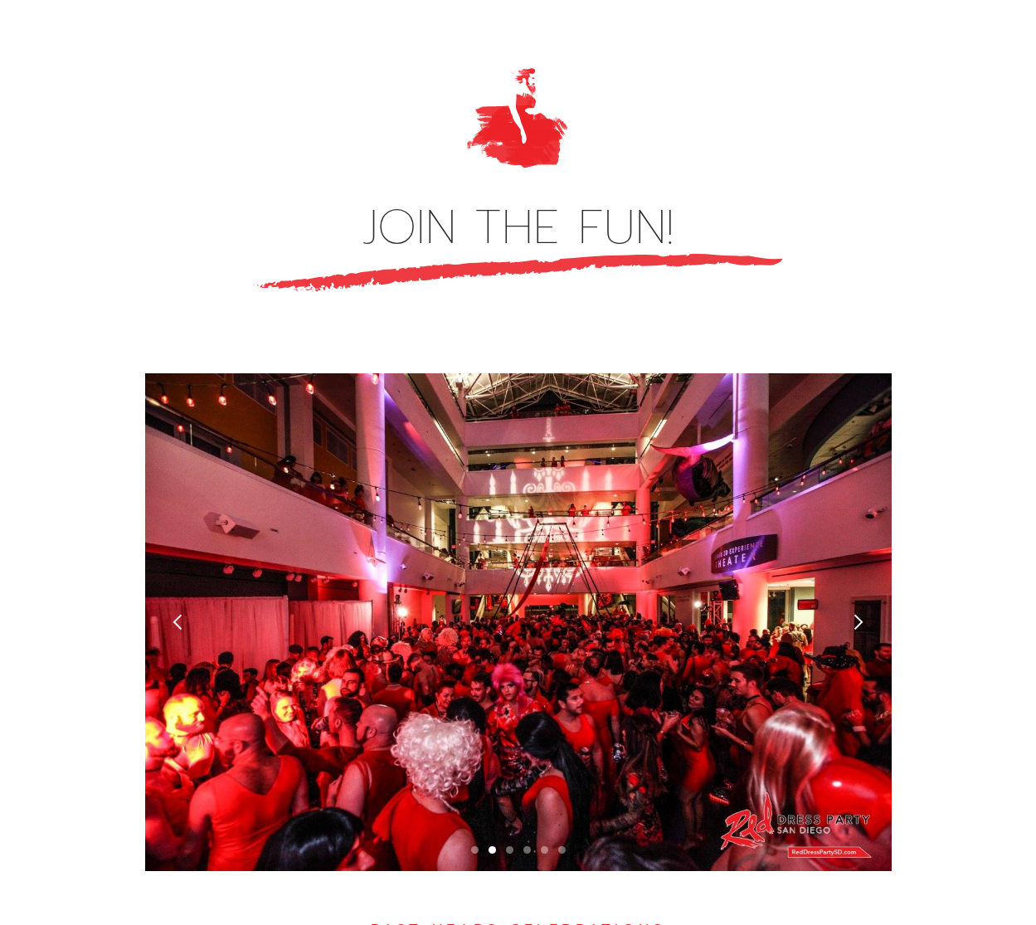
click at [68, 705] on div "JOIN THE FUN! Slide 2 of 6. PAST YEARS CELEBRATIONS 2024 PHOTO ALBUM 2023 PHOTO…" at bounding box center [518, 795] width 1036 height 1469
